Goal: Find specific page/section: Find specific page/section

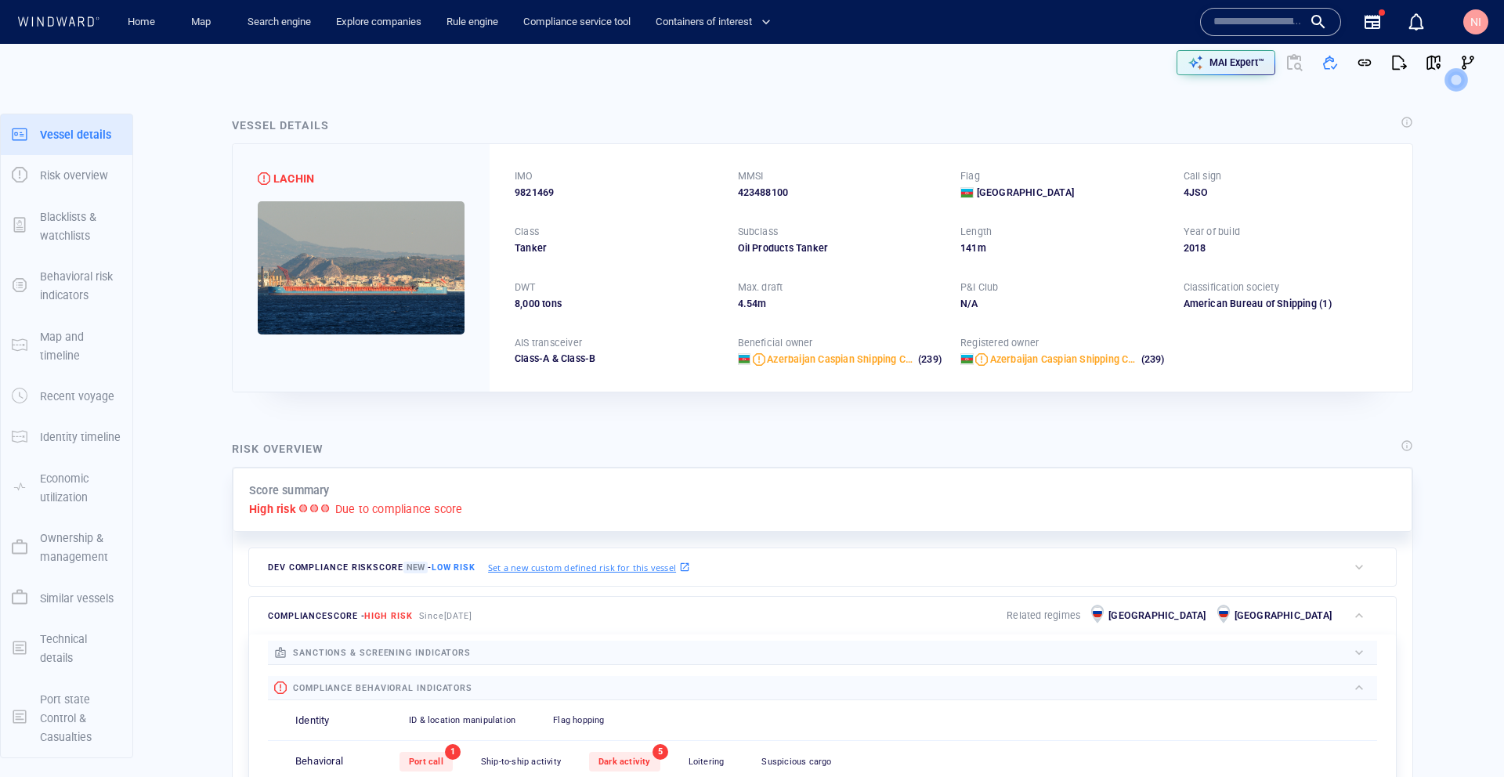
click at [1228, 20] on input "text" at bounding box center [1257, 21] width 89 height 23
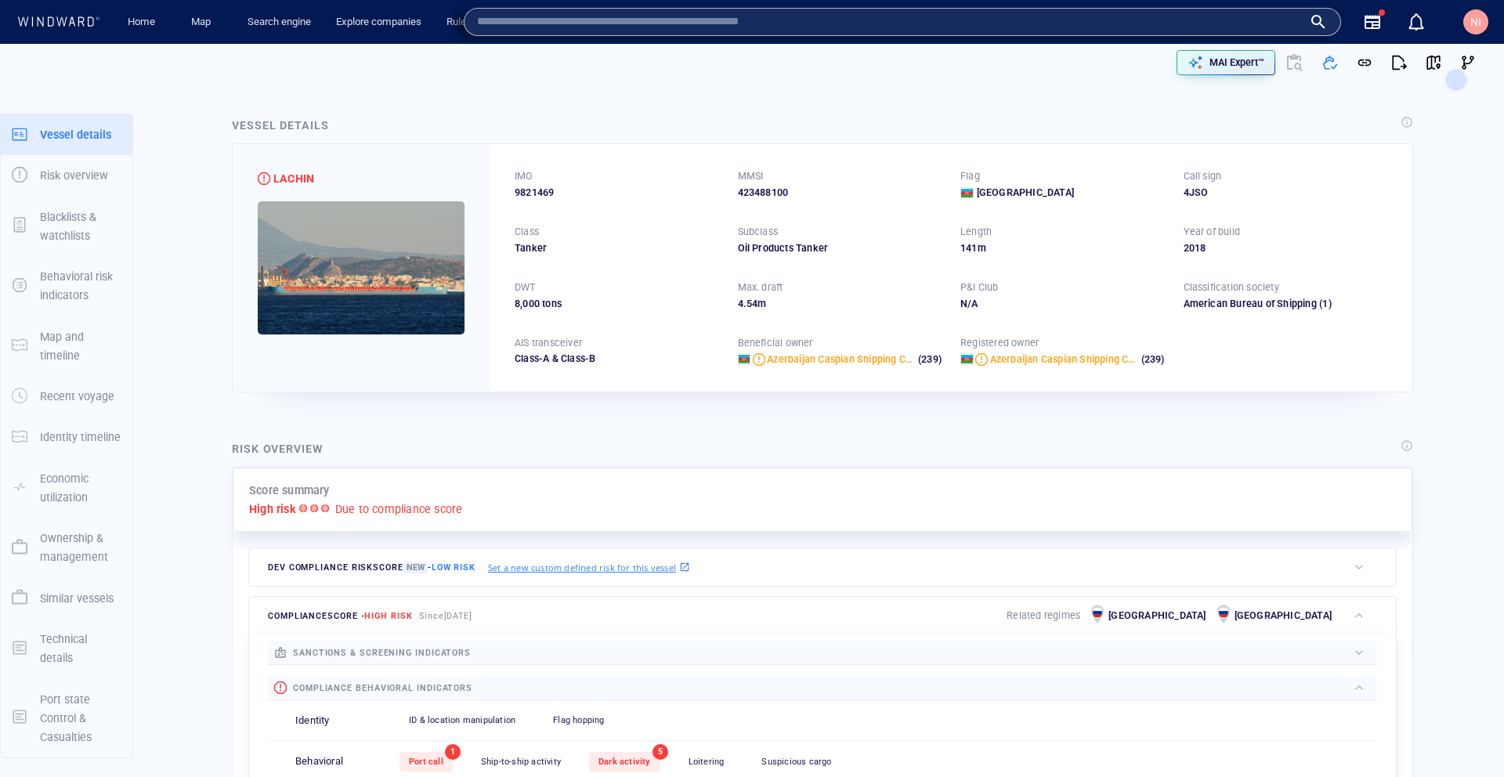
paste input "*******"
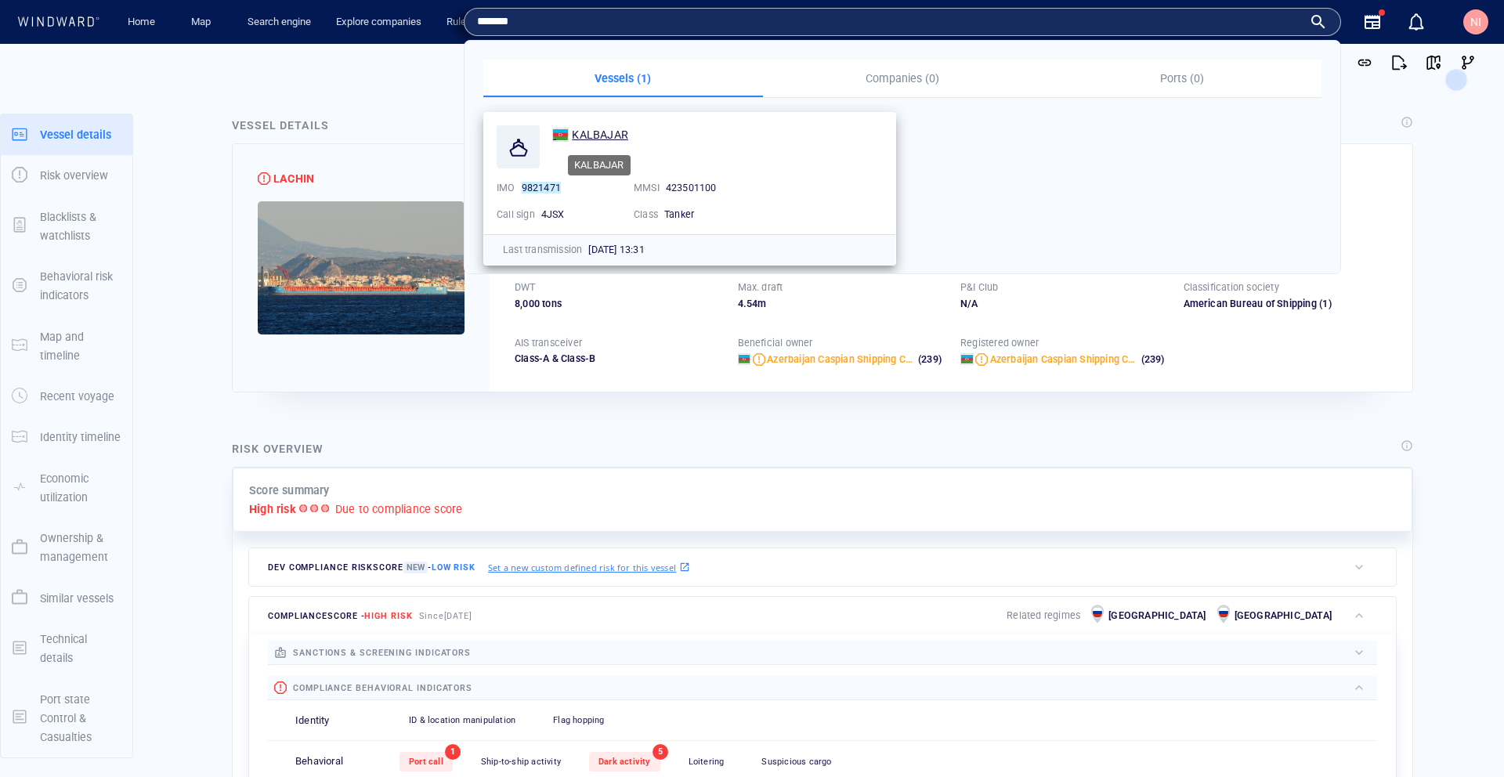
type input "*******"
click at [598, 132] on span "KALBAJAR" at bounding box center [600, 134] width 56 height 13
